Goal: Check status: Check status

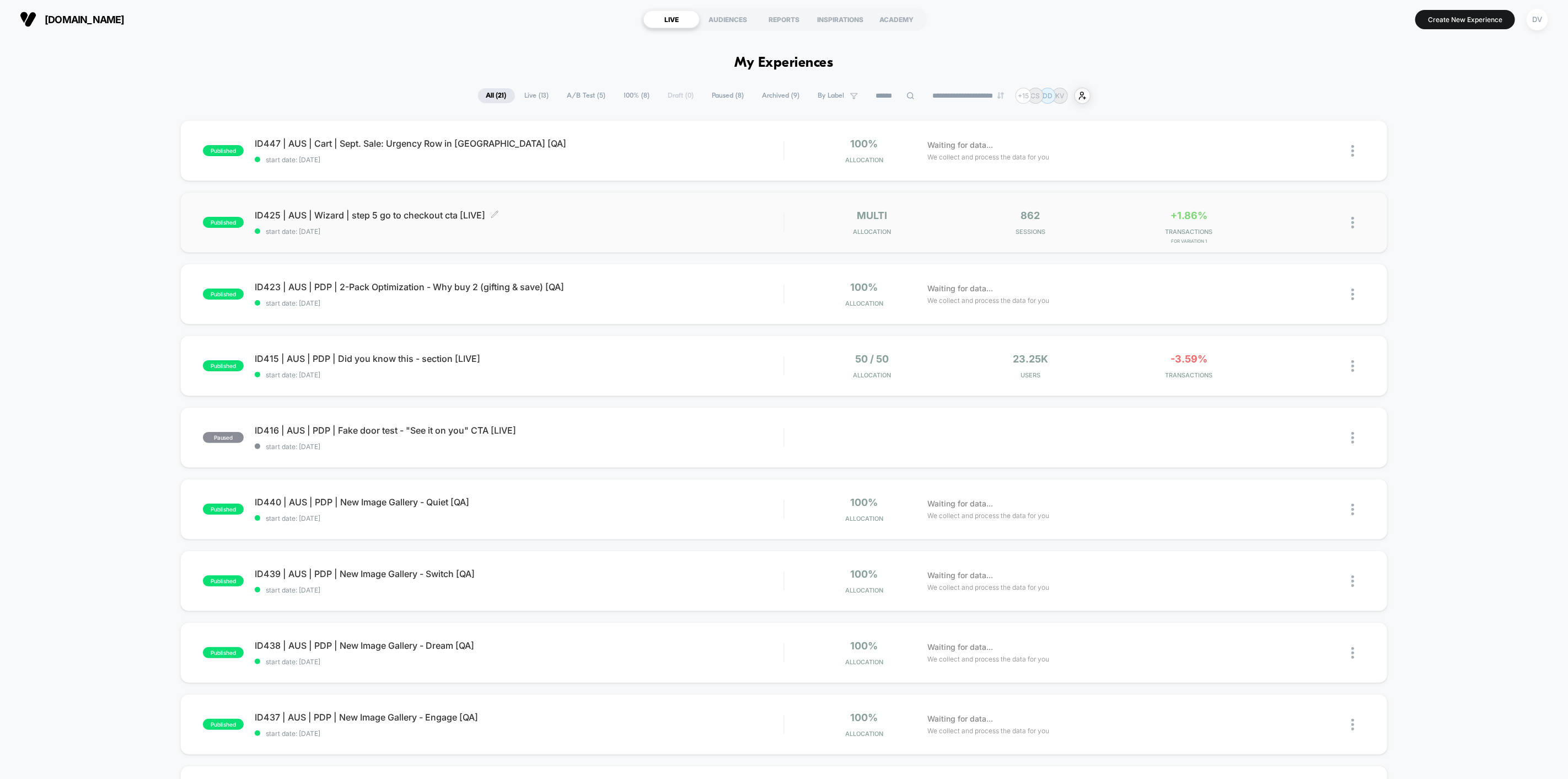
click at [389, 213] on span "ID425 | AUS | Wizard | step 5 go to checkout cta [LIVE] Click to edit experienc…" at bounding box center [518, 215] width 529 height 11
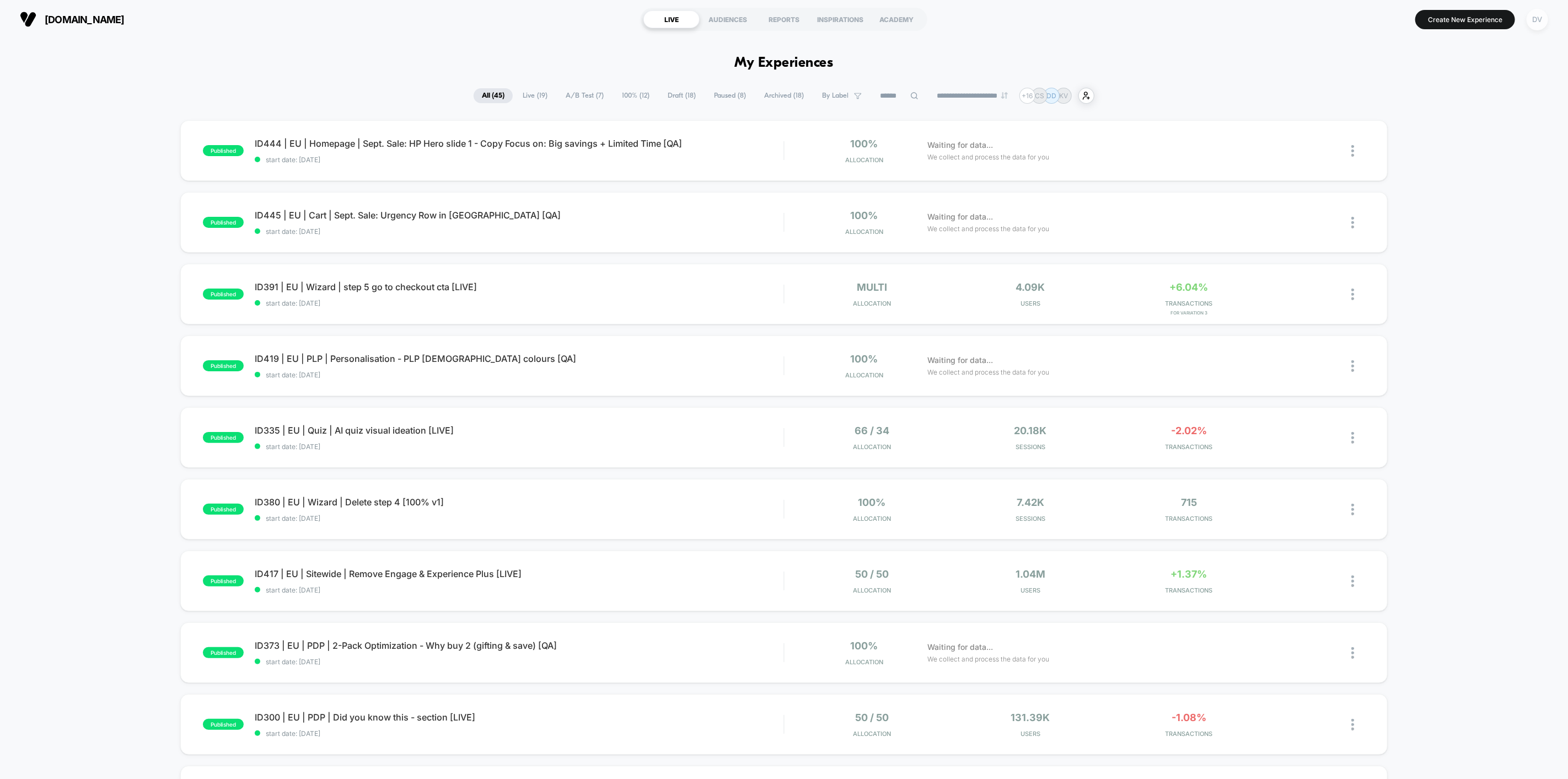
click at [1535, 19] on div "DV" at bounding box center [1537, 19] width 21 height 21
click at [1436, 97] on span "Connected Stores" at bounding box center [1515, 95] width 219 height 9
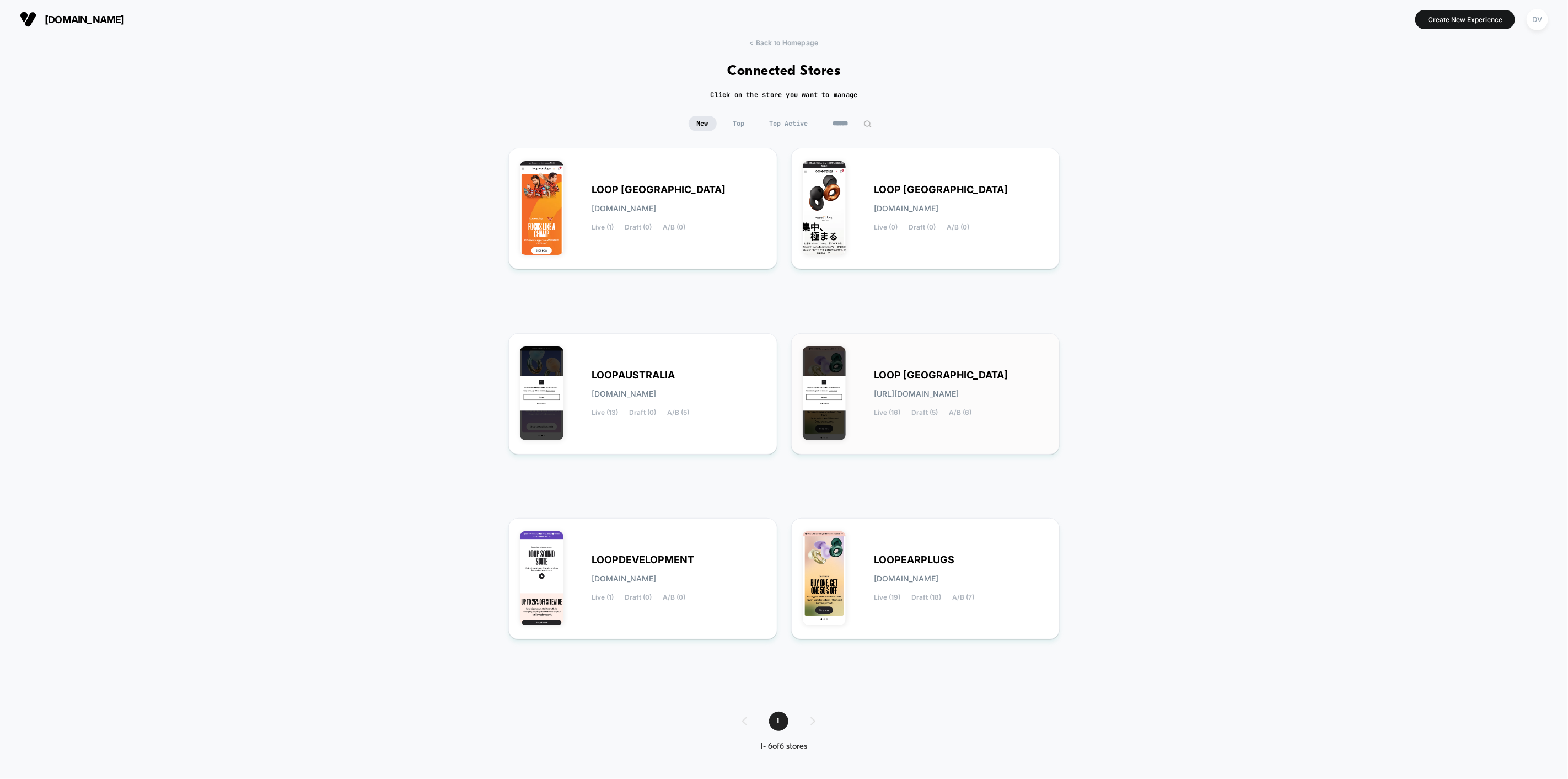
click at [926, 364] on div "LOOP UNITED STATES loop-united_states.myshopify.com Live (16) Draft (5) A/B (6)" at bounding box center [925, 394] width 246 height 98
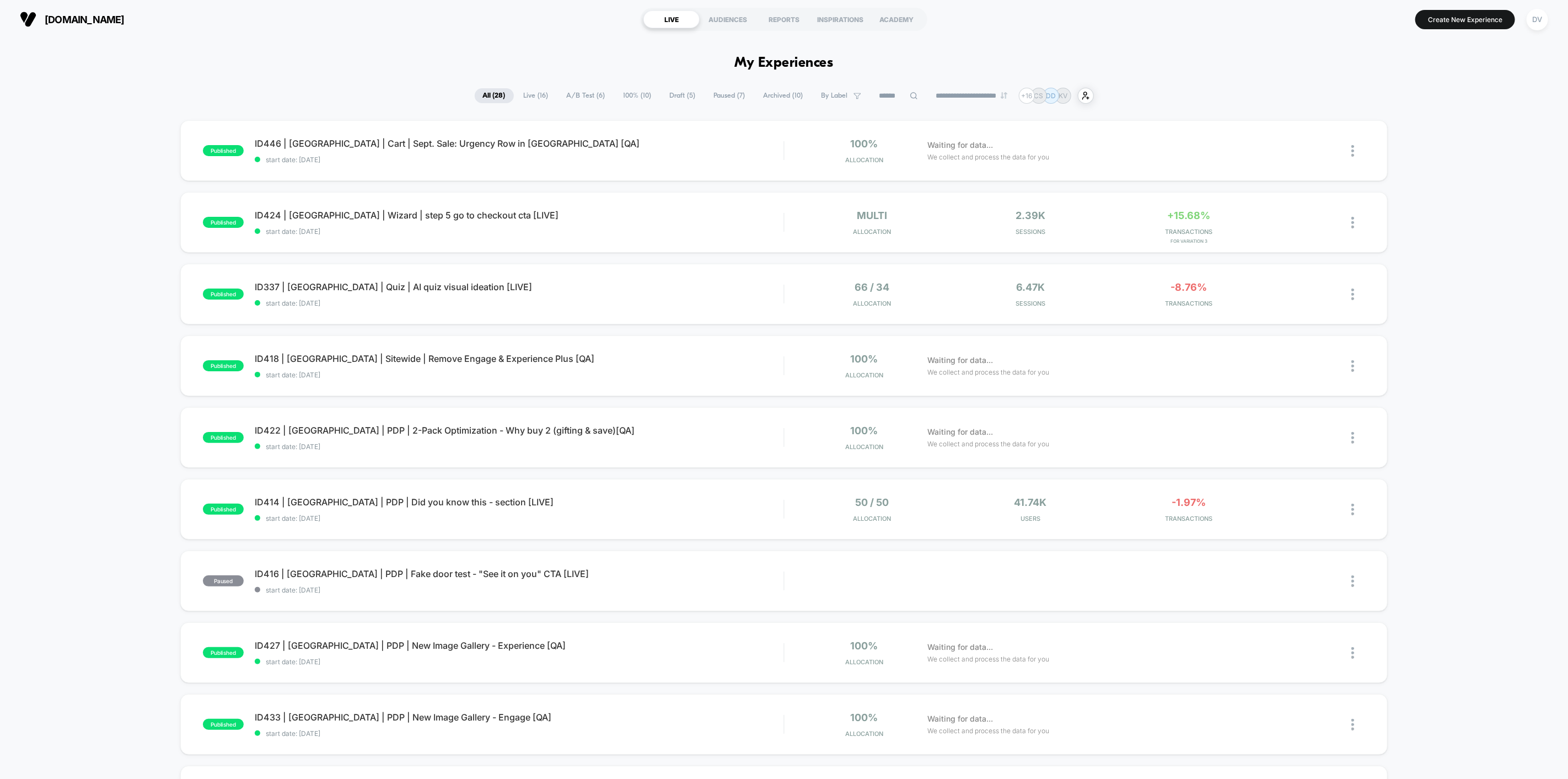
click at [522, 97] on span "Live ( 16 )" at bounding box center [536, 96] width 42 height 15
click at [379, 219] on span "ID424 | USA | Wizard | step 5 go to checkout cta [LIVE] Click to edit experienc…" at bounding box center [518, 215] width 529 height 11
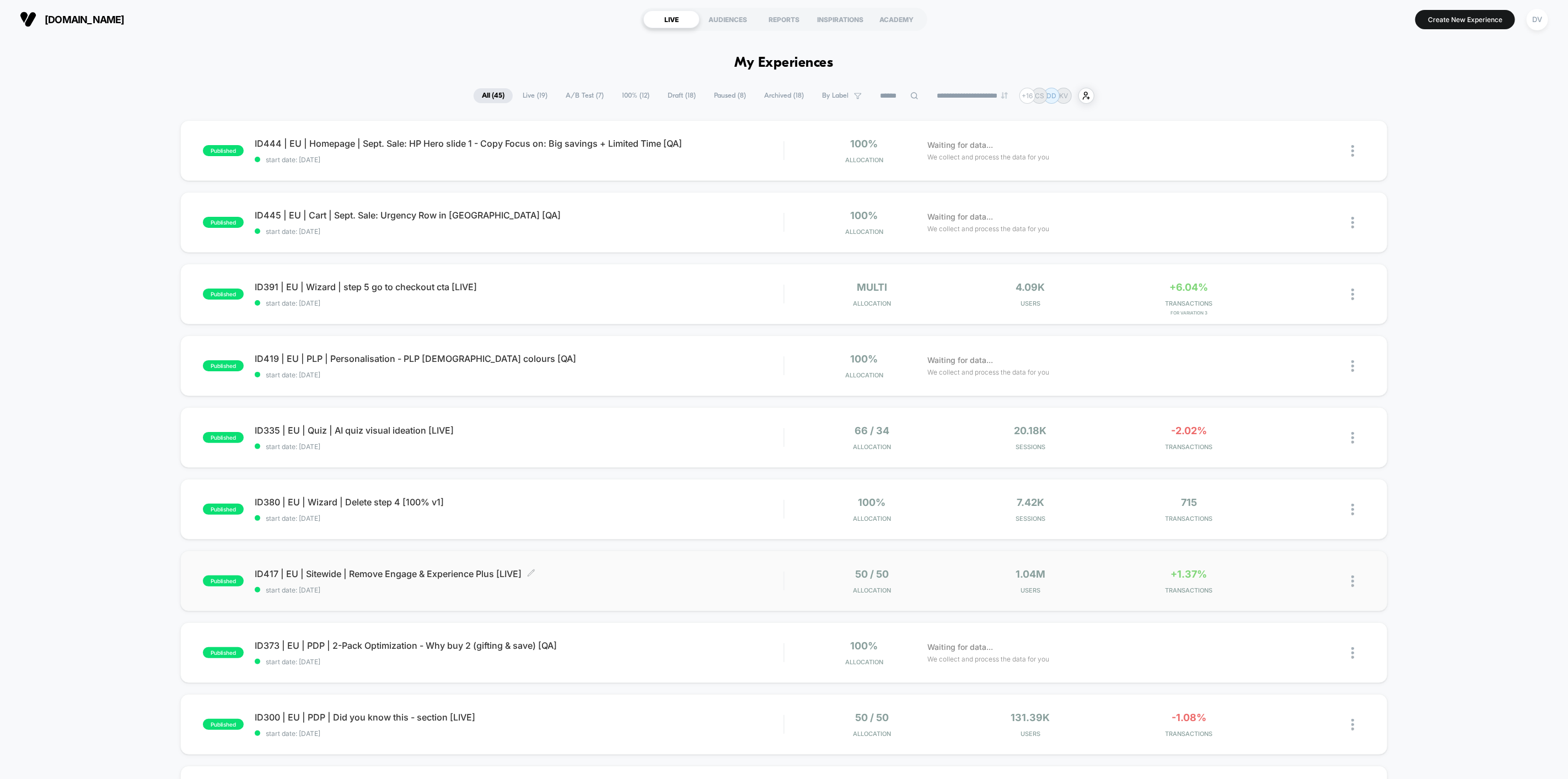
click at [425, 576] on span "ID417 | EU | Sitewide | Remove Engage & Experience Plus [LIVE] Click to edit ex…" at bounding box center [518, 573] width 529 height 11
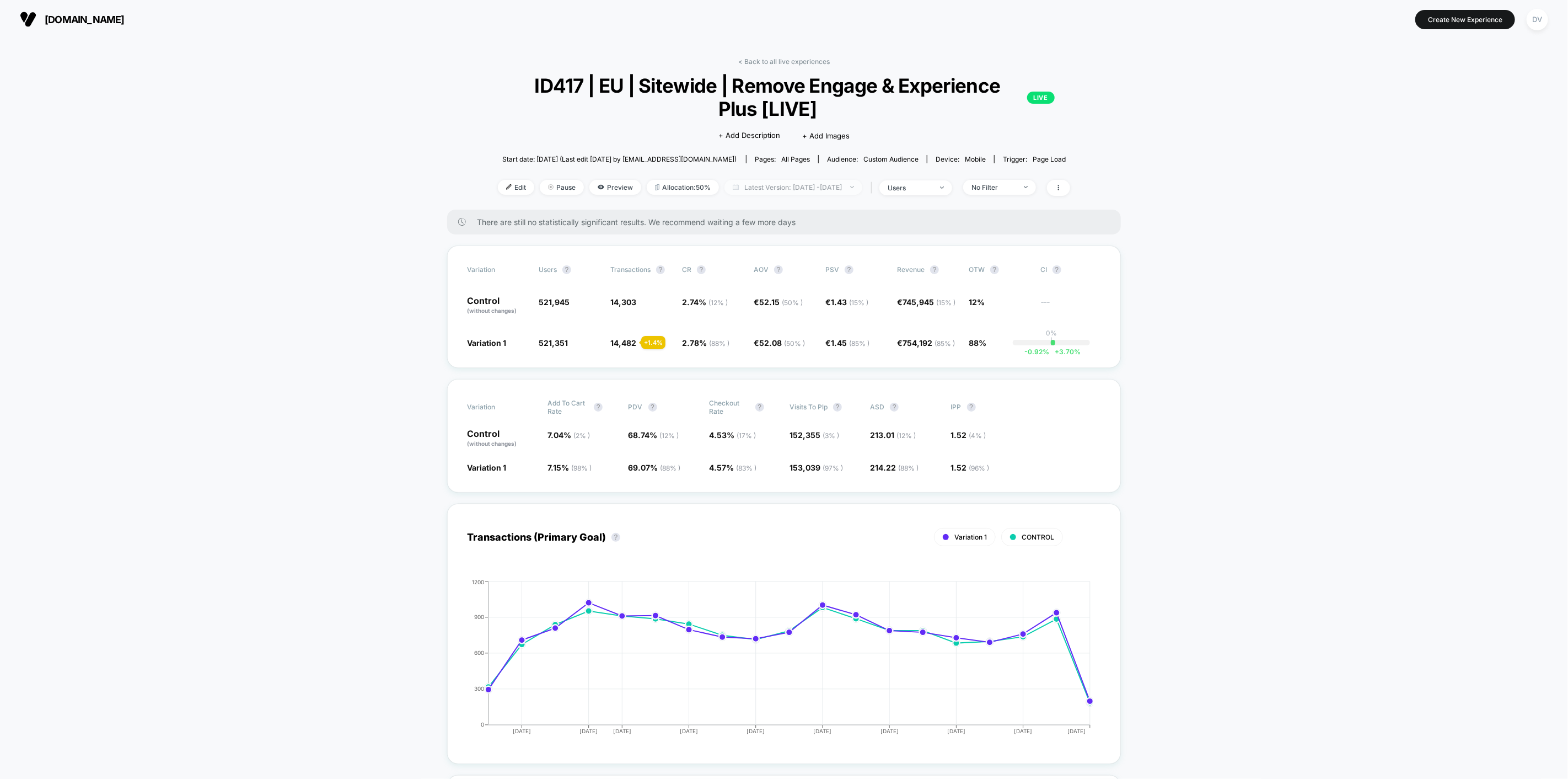
click at [835, 185] on span "Latest Version: [DATE] - [DATE]" at bounding box center [793, 187] width 138 height 15
